Goal: Transaction & Acquisition: Obtain resource

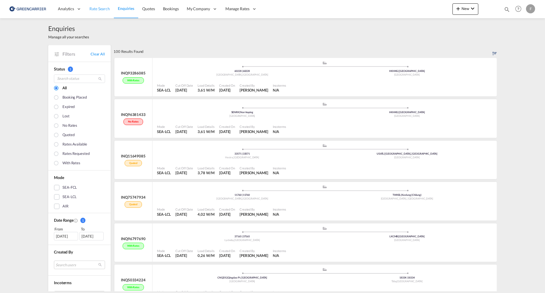
click at [100, 3] on link "Rate Search" at bounding box center [99, 9] width 28 height 18
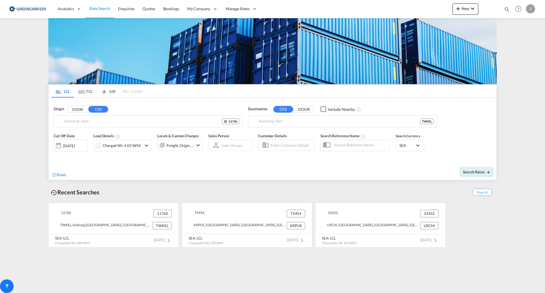
type input "SE-11760, [GEOGRAPHIC_DATA], [GEOGRAPHIC_DATA]"
type input "Keelung (Chilung), TWKEL"
click at [126, 119] on input "SE-11760, [GEOGRAPHIC_DATA], [GEOGRAPHIC_DATA]" at bounding box center [151, 121] width 175 height 9
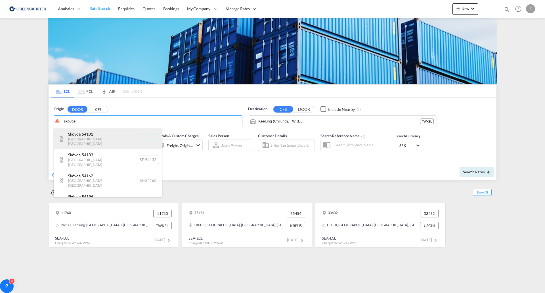
click at [91, 140] on div "[GEOGRAPHIC_DATA]-54101" at bounding box center [108, 138] width 108 height 21
type input "SE-54101, [GEOGRAPHIC_DATA], [GEOGRAPHIC_DATA]"
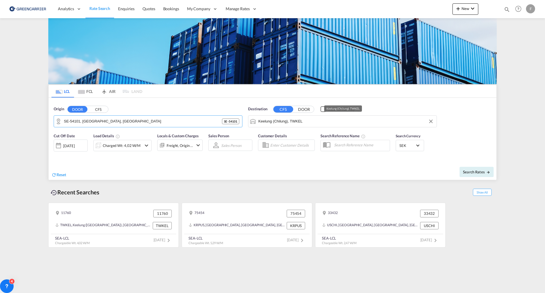
click at [313, 122] on input "Keelung (Chilung), TWKEL" at bounding box center [345, 121] width 175 height 9
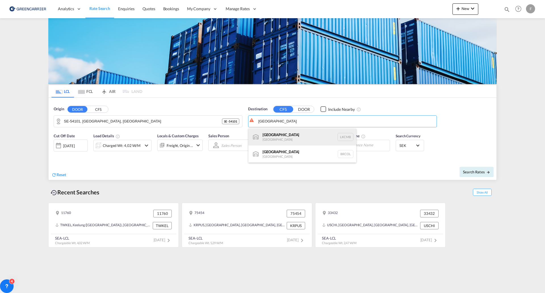
click at [272, 135] on div "Colombo [GEOGRAPHIC_DATA] LKCMB" at bounding box center [302, 136] width 108 height 17
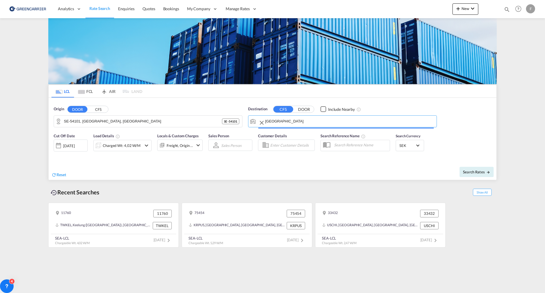
type input "Colombo, LKCMB"
click at [117, 145] on div "Charged Wt: 4,02 W/M" at bounding box center [122, 145] width 38 height 8
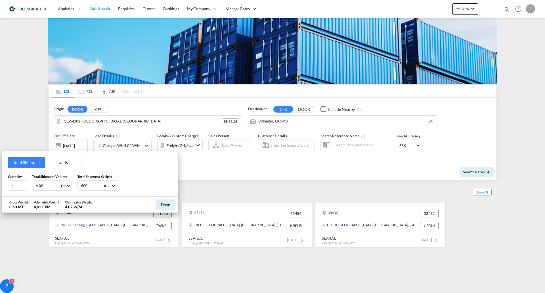
click at [41, 186] on input "4.02" at bounding box center [46, 185] width 23 height 10
drag, startPoint x: 45, startPoint y: 186, endPoint x: -7, endPoint y: 179, distance: 51.7
click at [0, 179] on html "Analytics Reports Dashboard Rate Search Enquiries Quotes" at bounding box center [272, 146] width 545 height 293
type input "1.224"
type input "868"
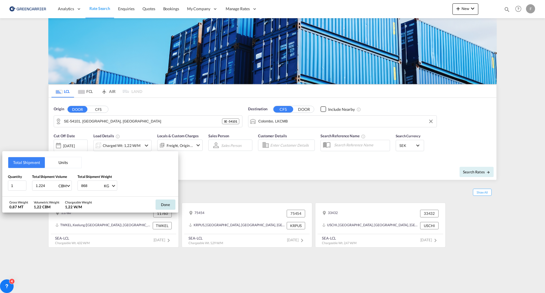
click at [160, 201] on button "Done" at bounding box center [166, 204] width 20 height 10
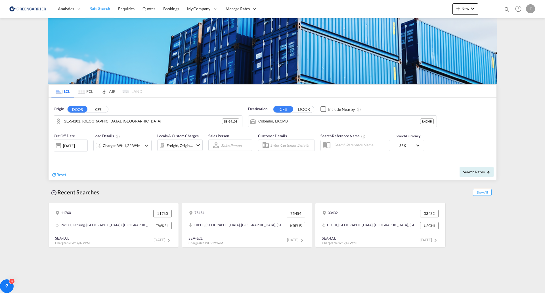
click at [291, 145] on input "Enter Customer Details" at bounding box center [291, 145] width 43 height 9
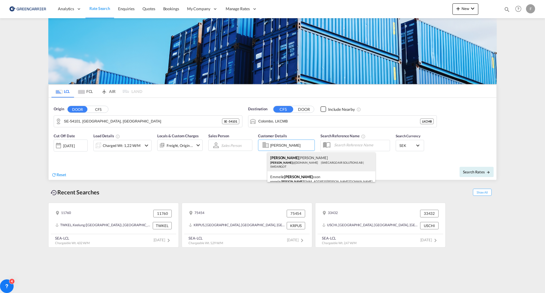
click at [278, 163] on div "[PERSON_NAME] @[DOMAIN_NAME] | SWECARGO AIR SOLUTIONS AB | SWEAIRGOT" at bounding box center [321, 161] width 108 height 19
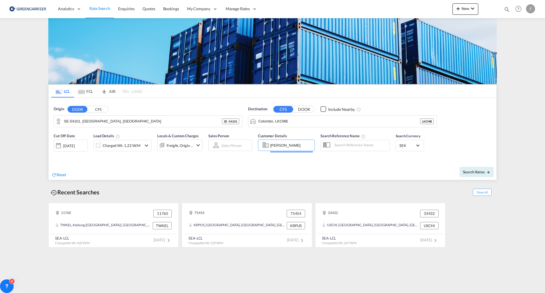
type input "SWECARGO AIR SOLUTIONS AB, [PERSON_NAME], [PERSON_NAME][EMAIL_ADDRESS][DOMAIN_N…"
click at [474, 173] on span "Search Rates" at bounding box center [476, 171] width 27 height 5
type input "54101 to LKCMB / [DATE]"
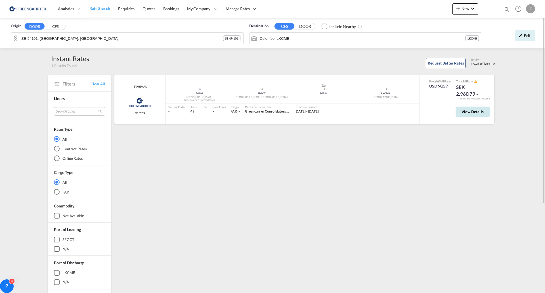
click at [469, 113] on span "View Details" at bounding box center [472, 111] width 22 height 5
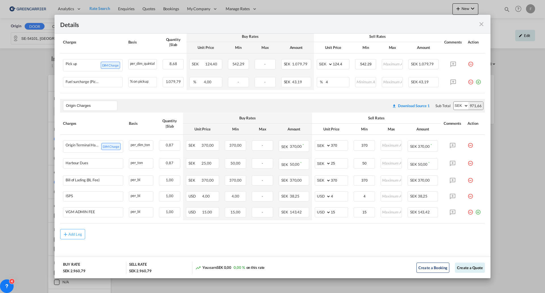
scroll to position [219, 0]
click at [463, 268] on button "Create a Quote" at bounding box center [470, 267] width 30 height 10
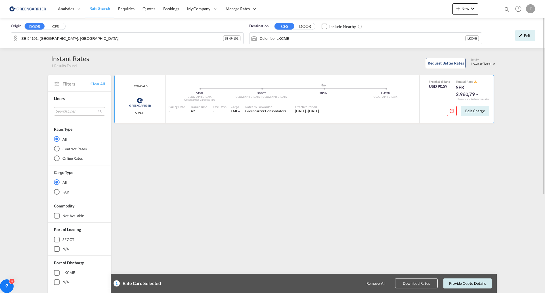
click at [469, 284] on button "Provide Quote Details" at bounding box center [467, 283] width 48 height 10
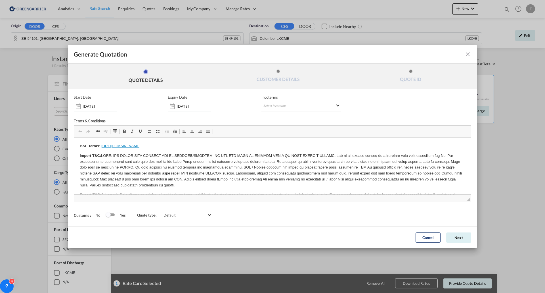
scroll to position [0, 0]
click at [457, 234] on button "Next" at bounding box center [458, 237] width 25 height 10
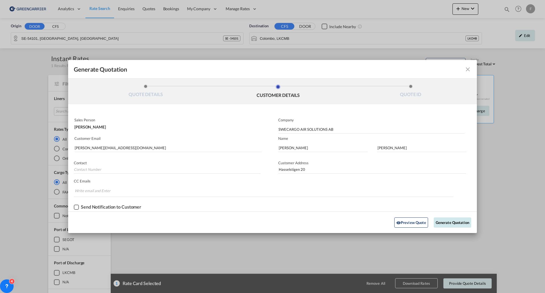
click at [451, 223] on button "Generate Quotation" at bounding box center [452, 222] width 37 height 10
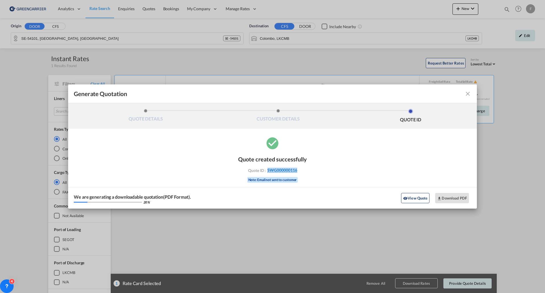
drag, startPoint x: 312, startPoint y: 168, endPoint x: 268, endPoint y: 171, distance: 44.1
click at [268, 171] on div "Quote created successfully Quote ID : SWG000000116 Note: Email not sent to cust…" at bounding box center [272, 172] width 409 height 73
copy span "SWG000000116"
click at [450, 196] on button "Download PDF" at bounding box center [452, 198] width 34 height 10
